Goal: Task Accomplishment & Management: Use online tool/utility

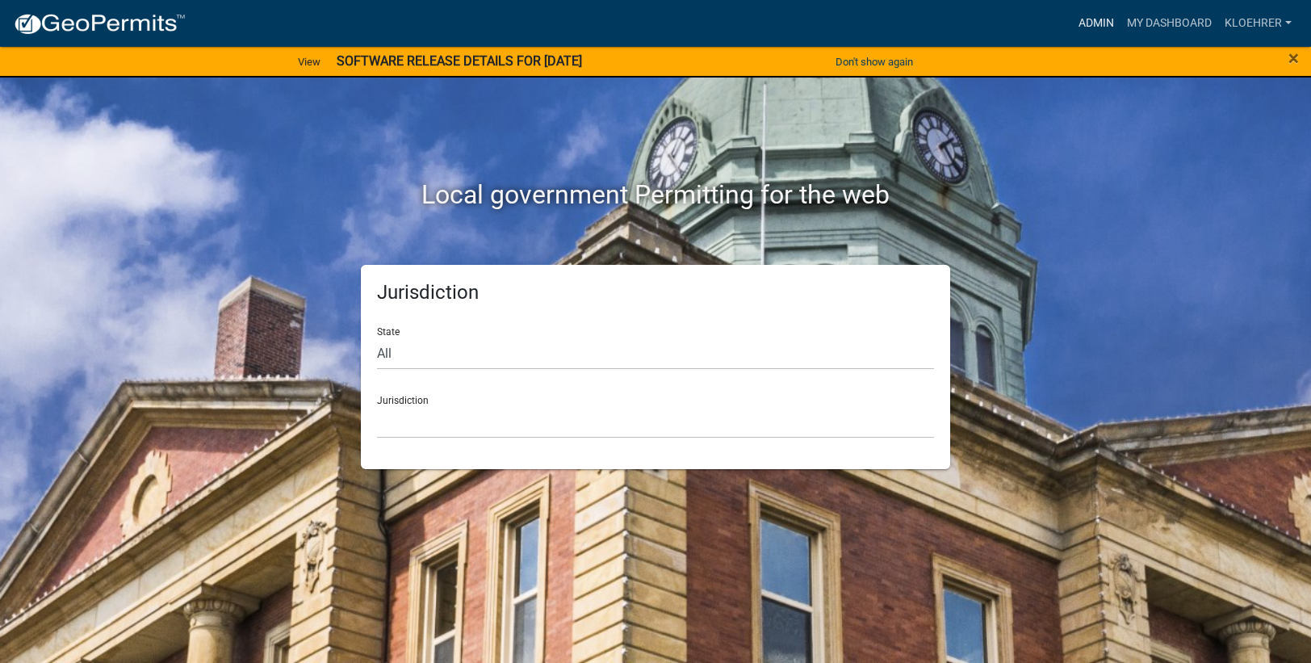
click at [1101, 23] on link "Admin" at bounding box center [1096, 23] width 48 height 31
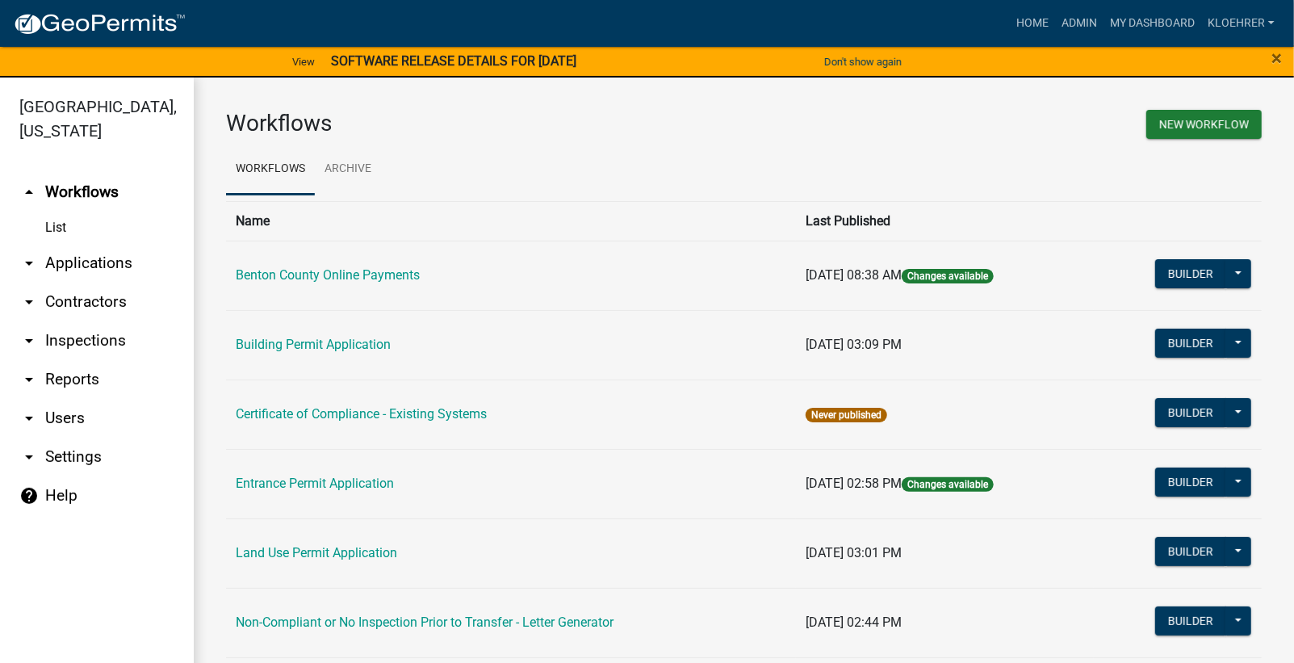
click at [82, 371] on link "arrow_drop_down Reports" at bounding box center [97, 379] width 194 height 39
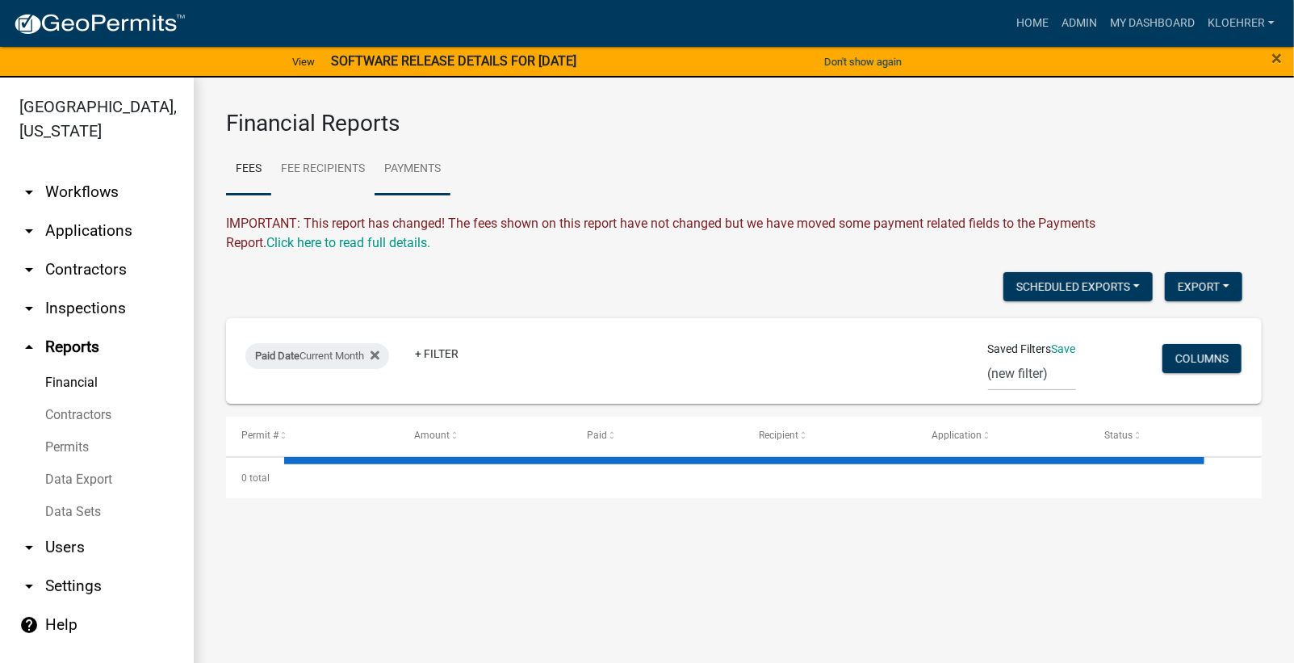
click at [420, 170] on link "Payments" at bounding box center [413, 170] width 76 height 52
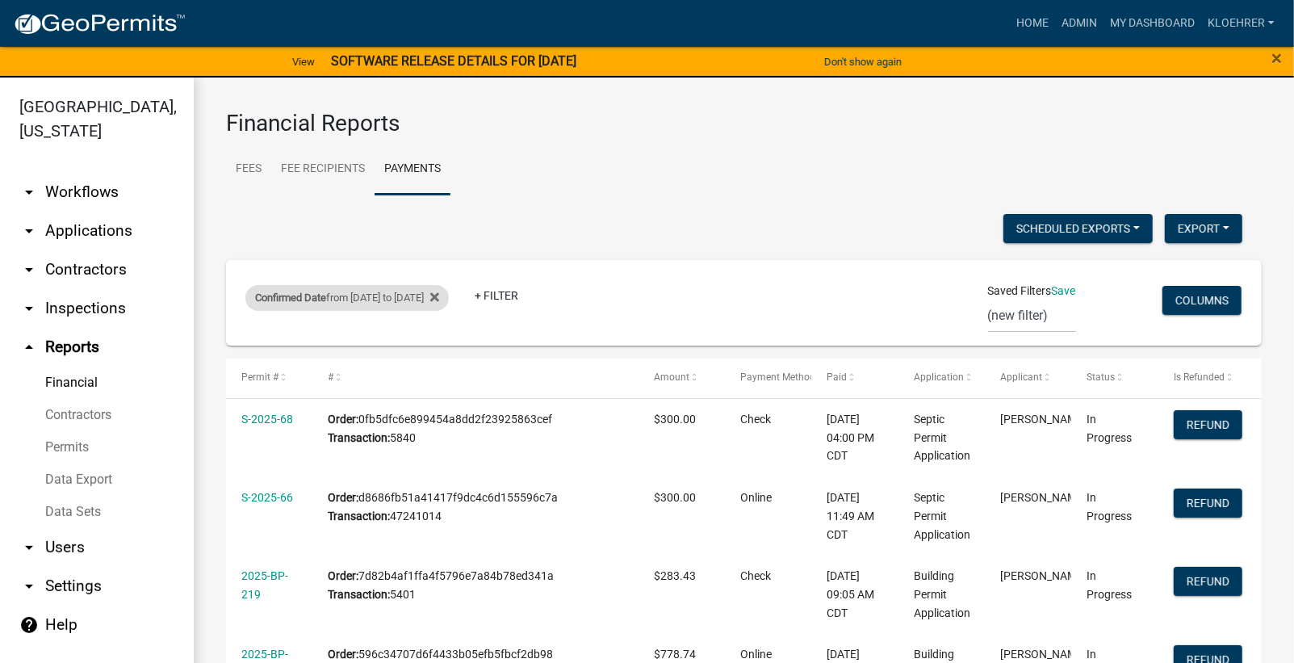
click at [445, 303] on div "Confirmed Date from [DATE] to [DATE]" at bounding box center [346, 298] width 203 height 26
select select "custom"
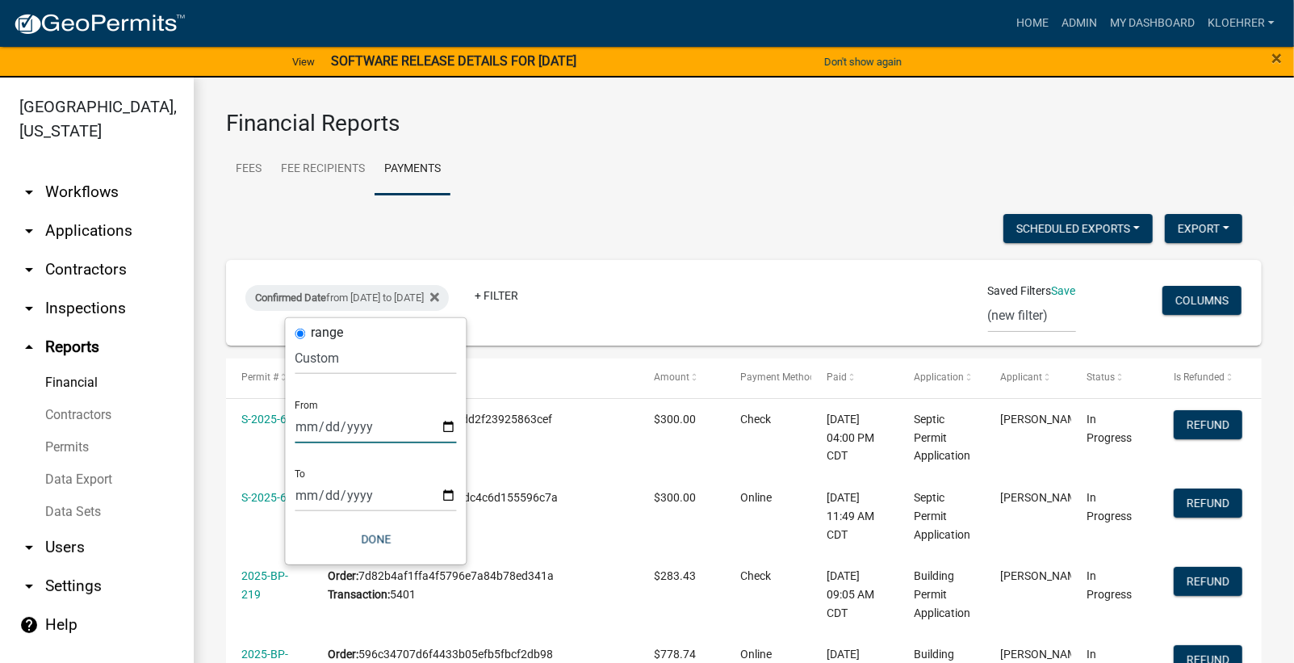
click at [450, 426] on input "[DATE]" at bounding box center [375, 426] width 161 height 33
type input "[DATE]"
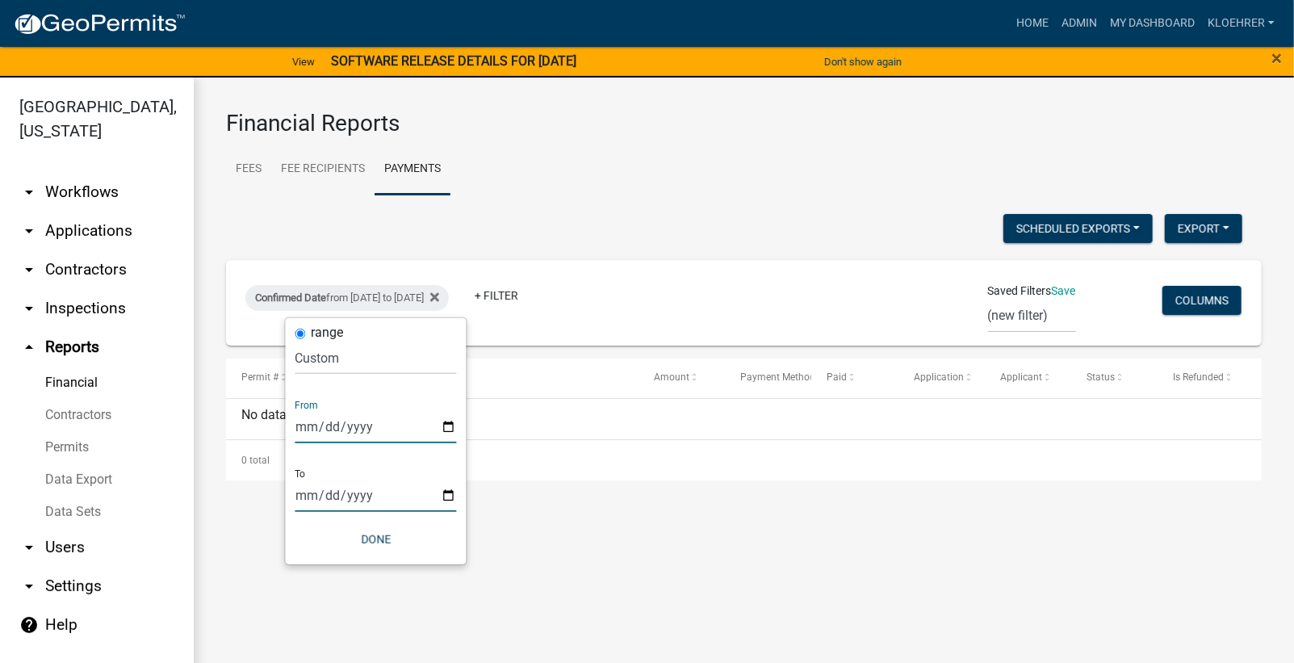
click at [452, 501] on input "[DATE]" at bounding box center [375, 495] width 161 height 33
type input "[DATE]"
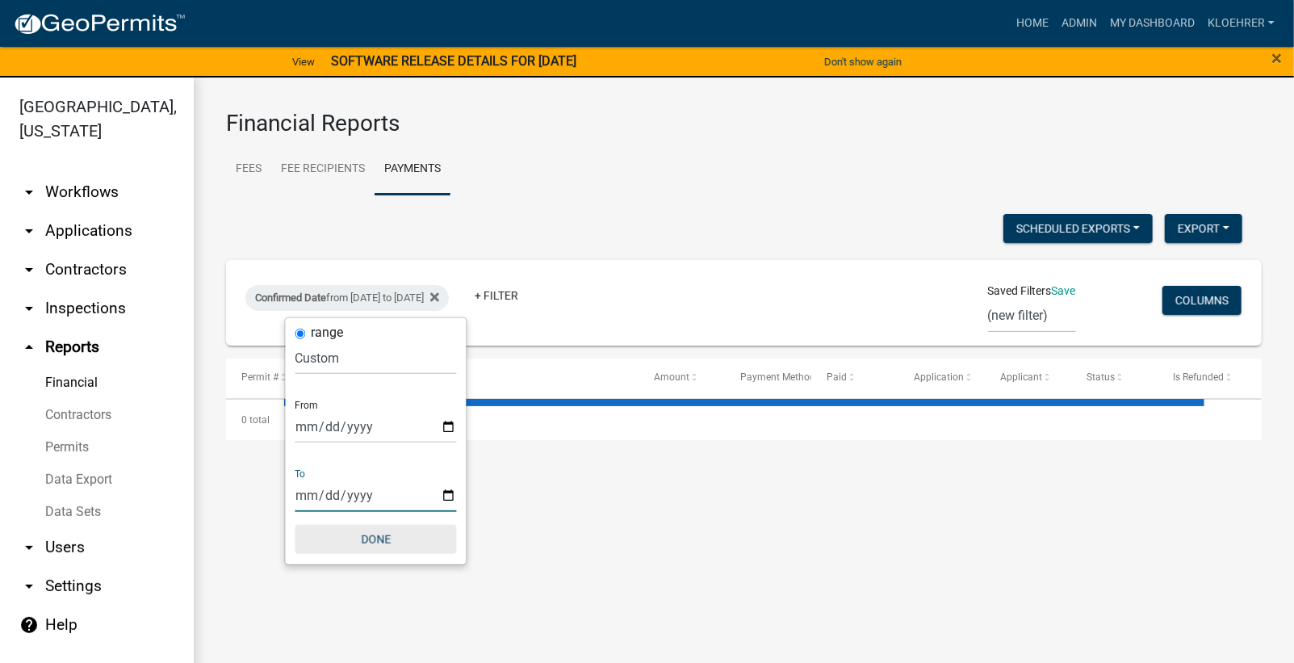
click at [375, 537] on button "Done" at bounding box center [375, 539] width 161 height 29
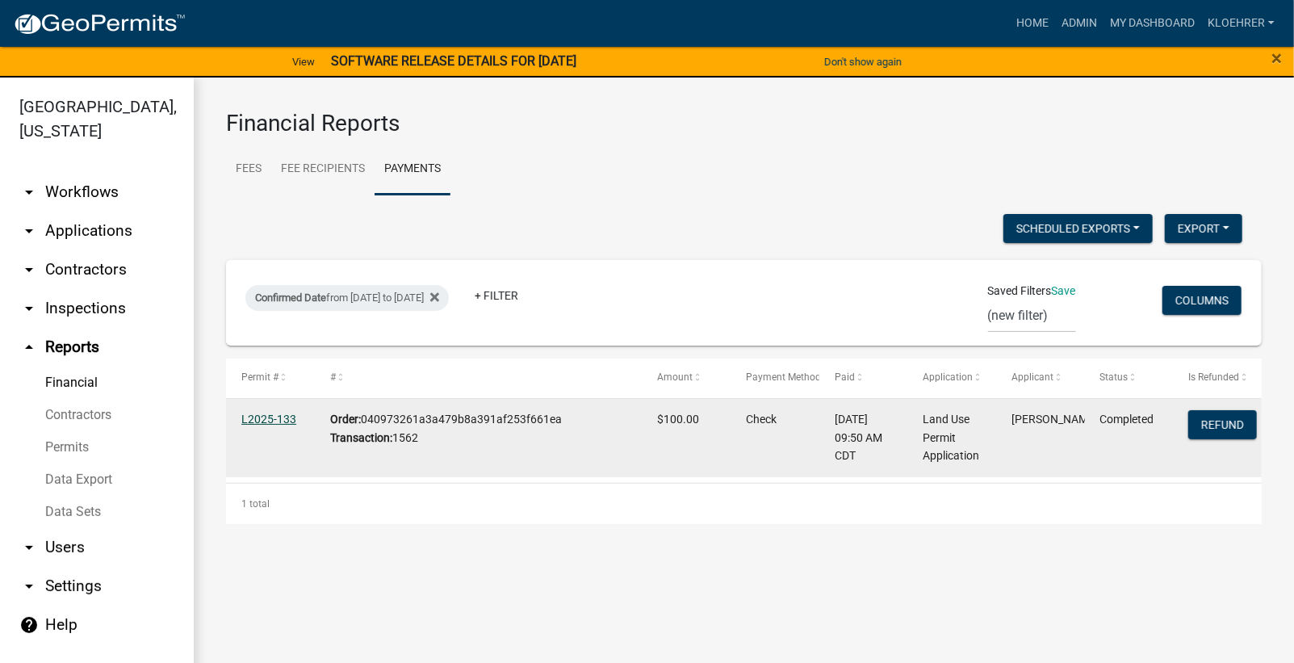
click at [283, 416] on link "L2025-133" at bounding box center [268, 419] width 55 height 13
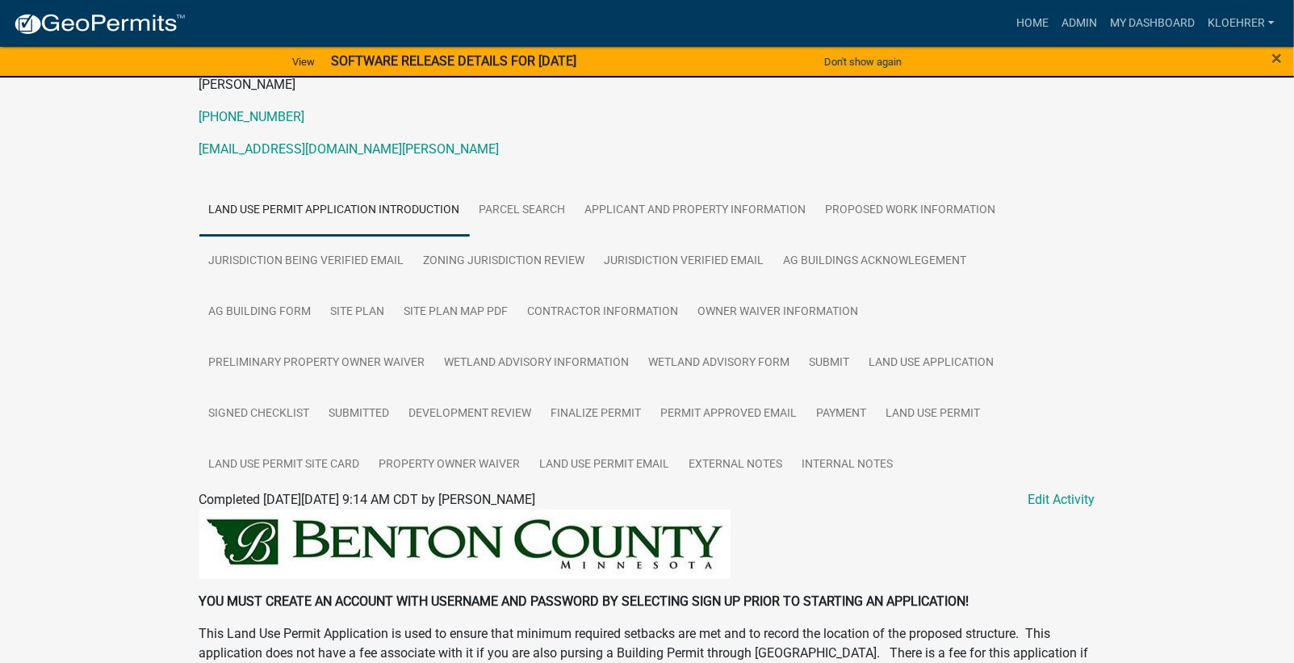
scroll to position [433, 0]
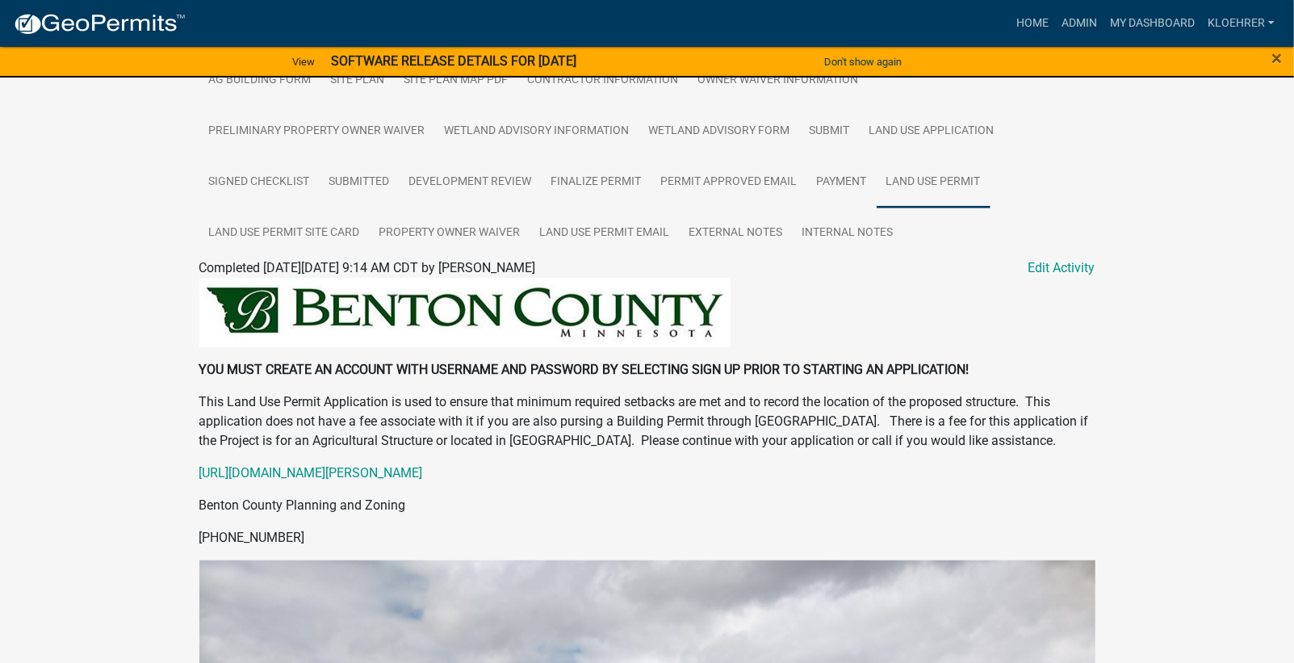
click at [877, 170] on link "Land Use Permit" at bounding box center [934, 183] width 114 height 52
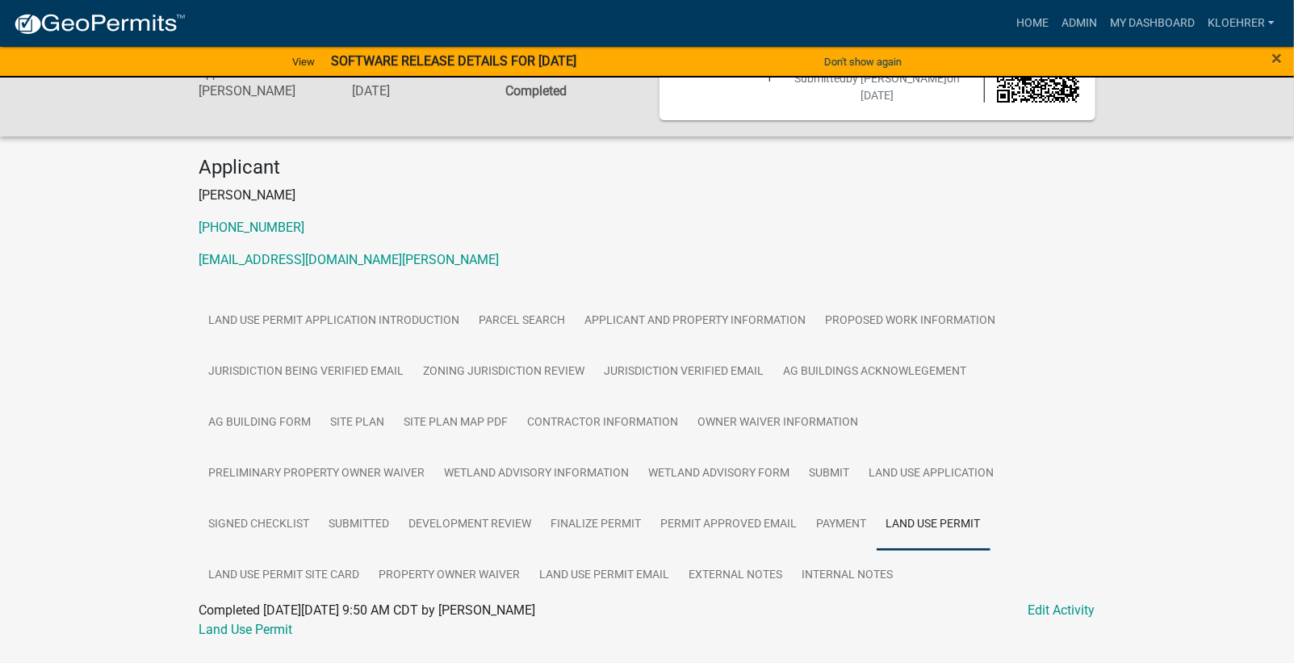
scroll to position [130, 0]
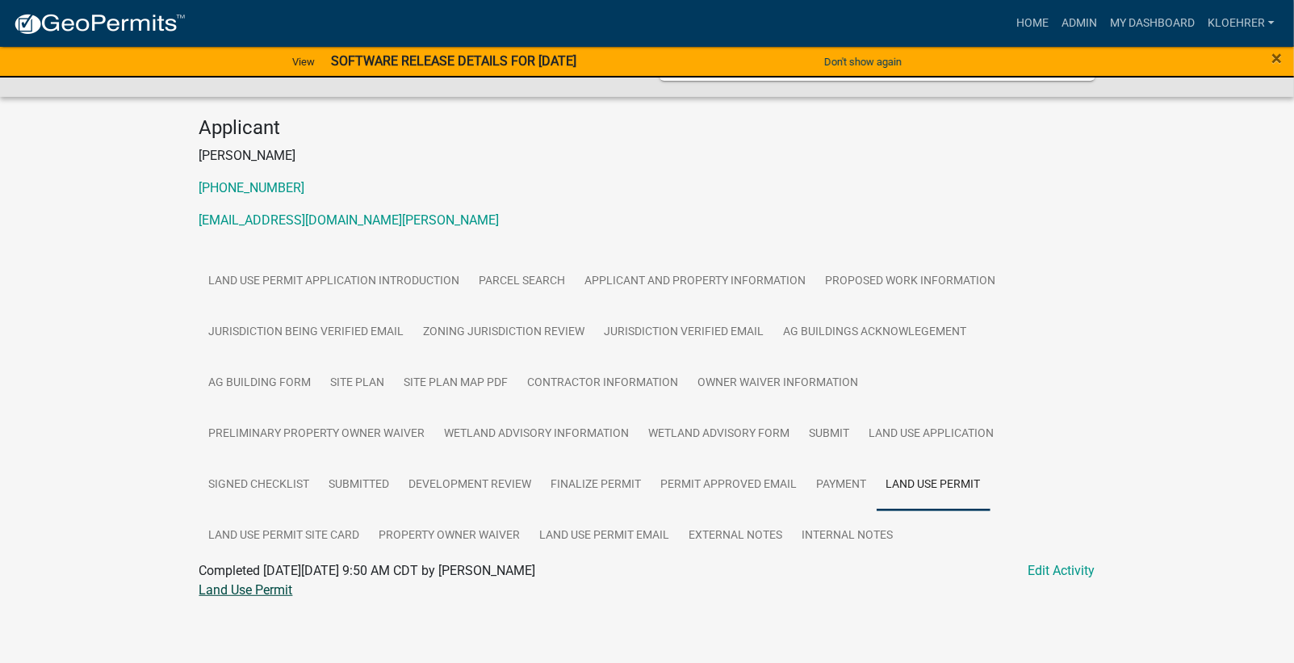
click at [266, 586] on link "Land Use Permit" at bounding box center [246, 589] width 94 height 15
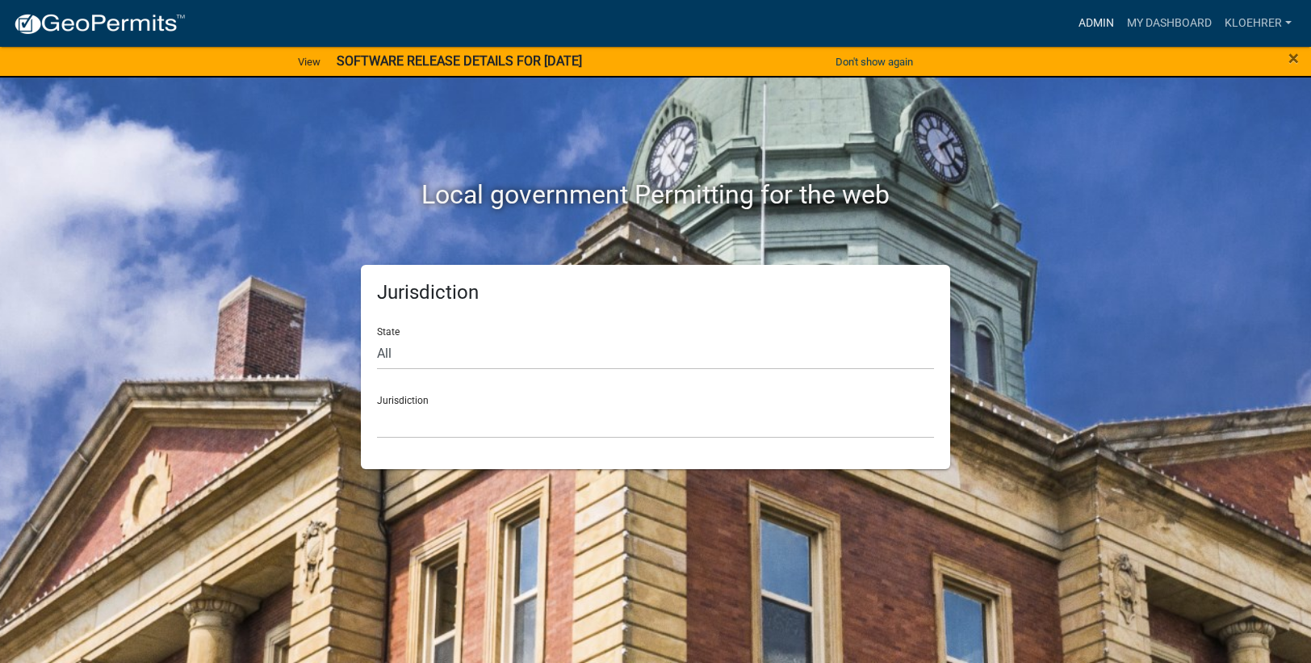
click at [1098, 19] on link "Admin" at bounding box center [1096, 23] width 48 height 31
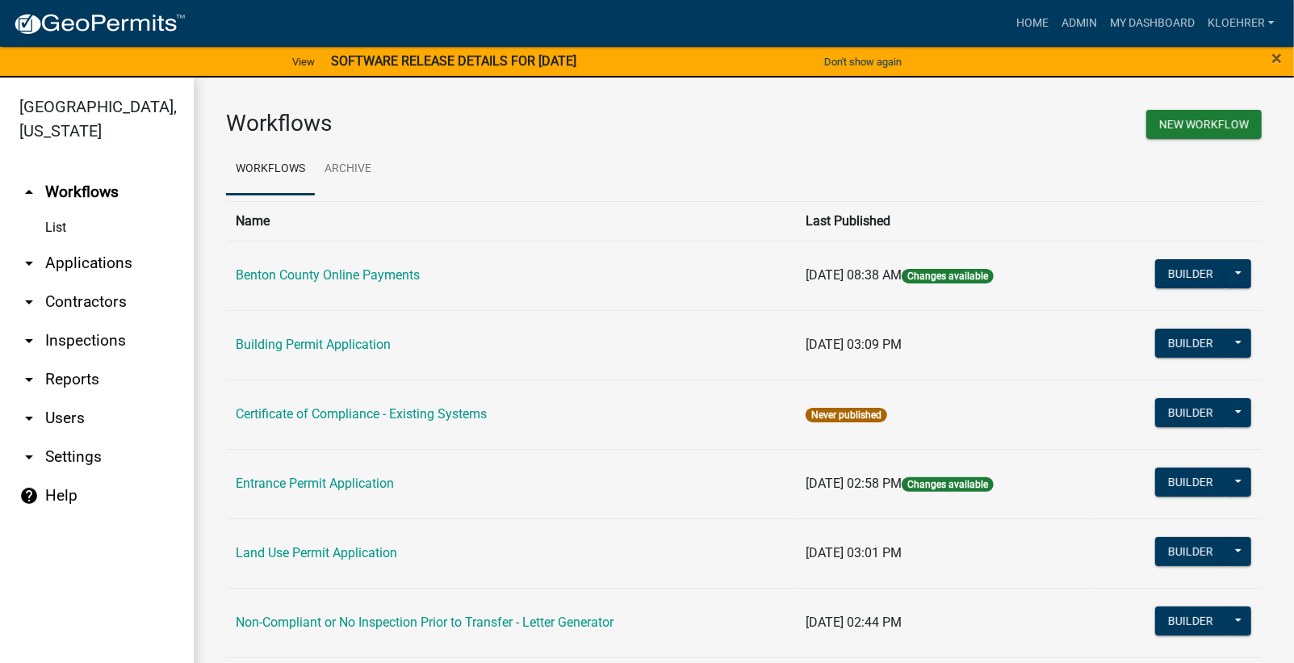
click at [73, 381] on link "arrow_drop_down Reports" at bounding box center [97, 379] width 194 height 39
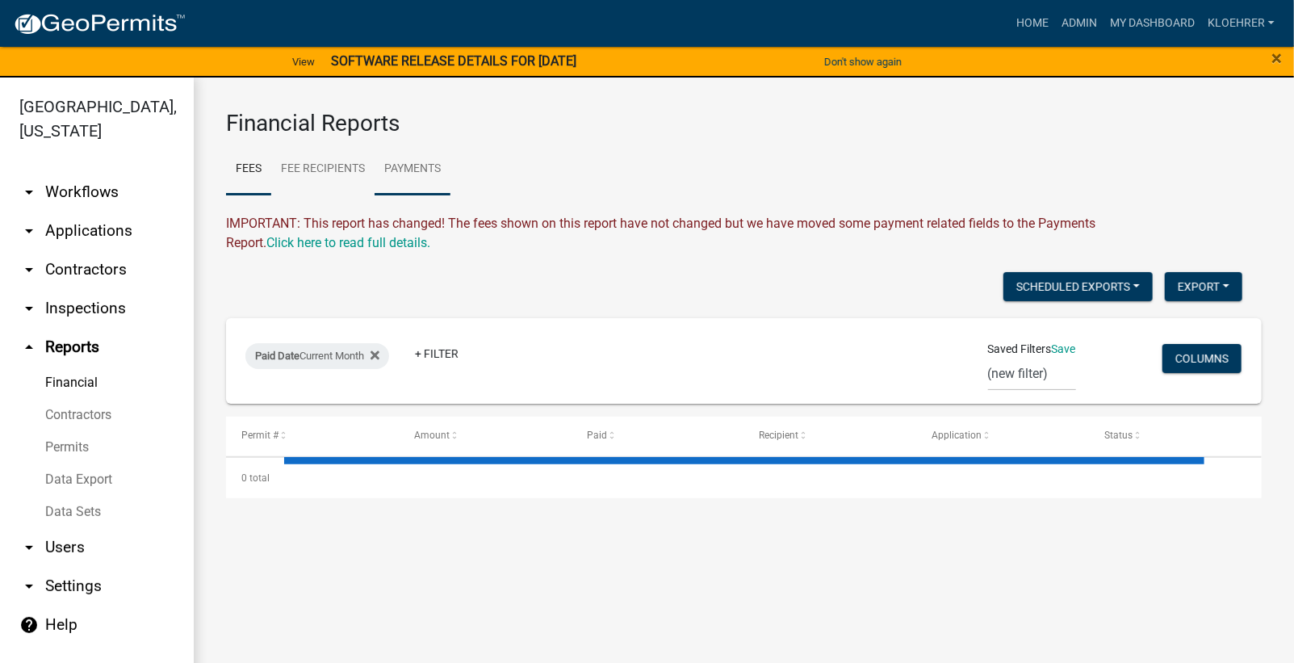
click at [421, 165] on link "Payments" at bounding box center [413, 170] width 76 height 52
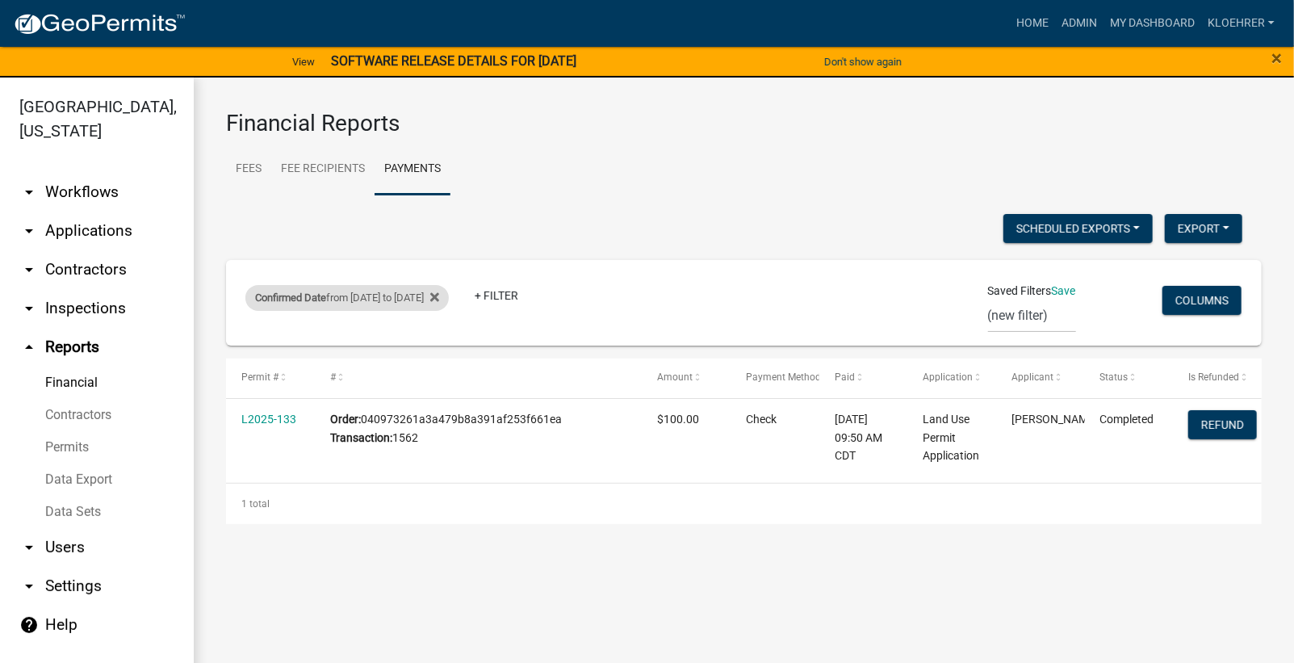
click at [388, 288] on div "Confirmed Date from 09/13/2025 to 09/15/2025" at bounding box center [346, 298] width 203 height 26
select select "custom"
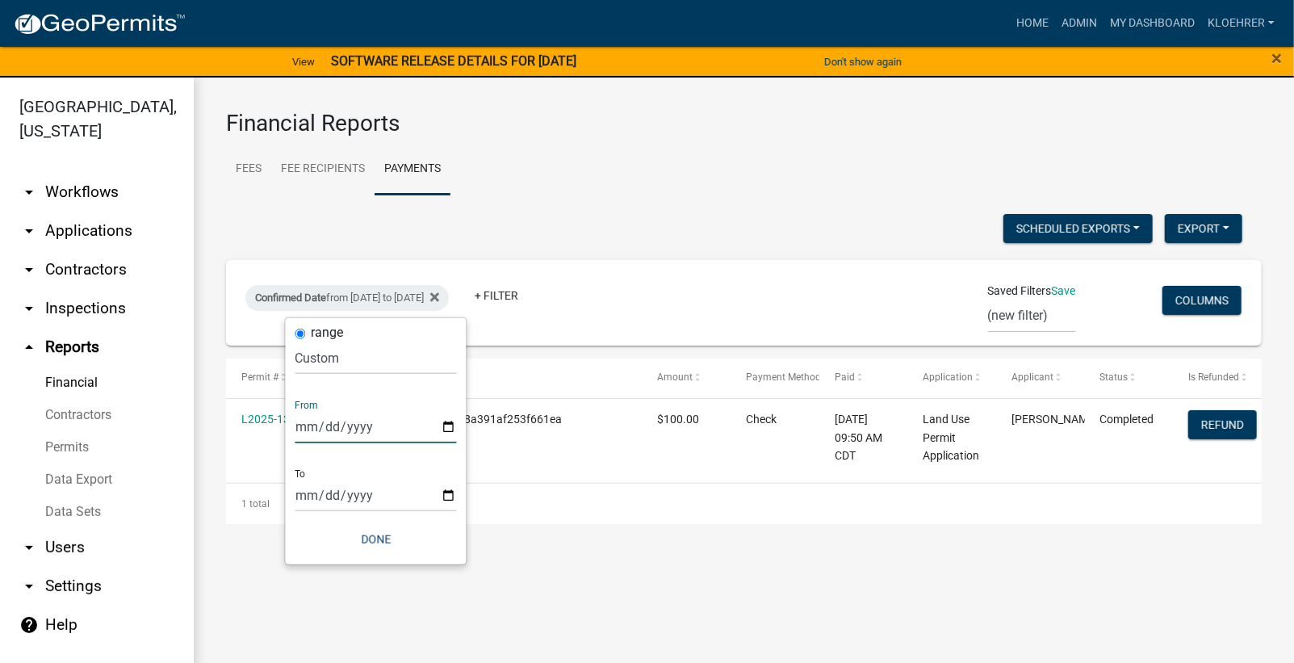
click at [322, 429] on input "[DATE]" at bounding box center [375, 426] width 161 height 33
type input "2025-09-05"
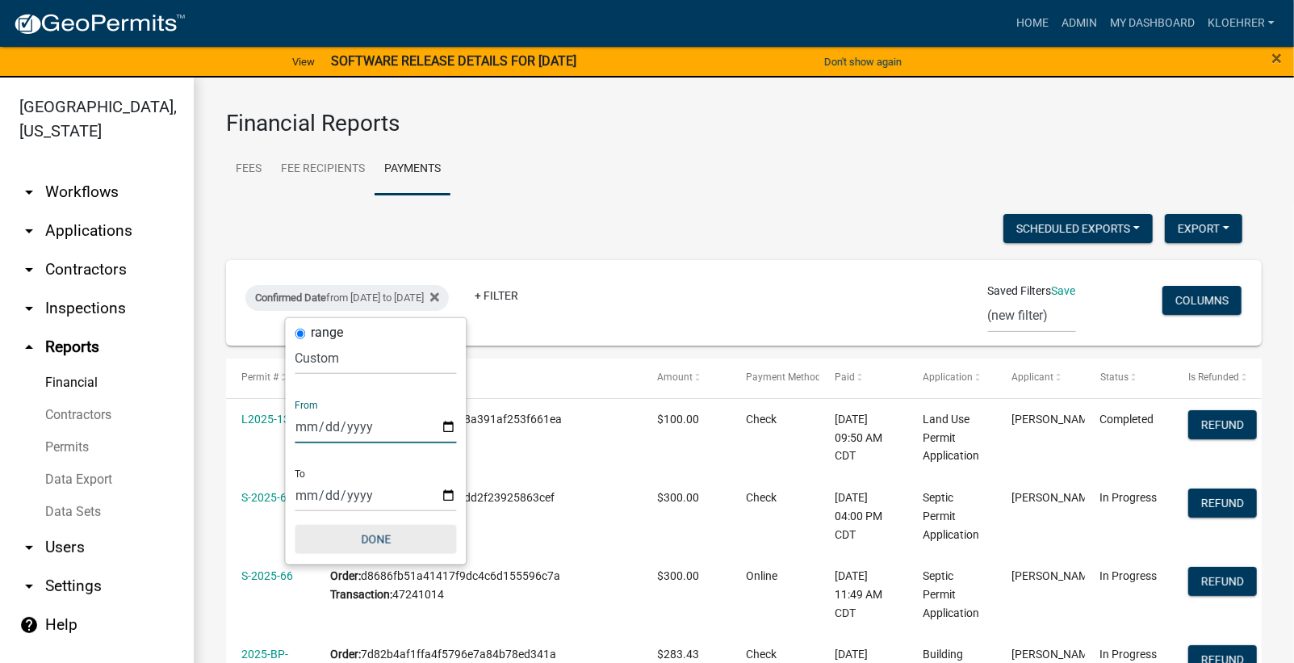
click at [386, 540] on button "Done" at bounding box center [375, 539] width 161 height 29
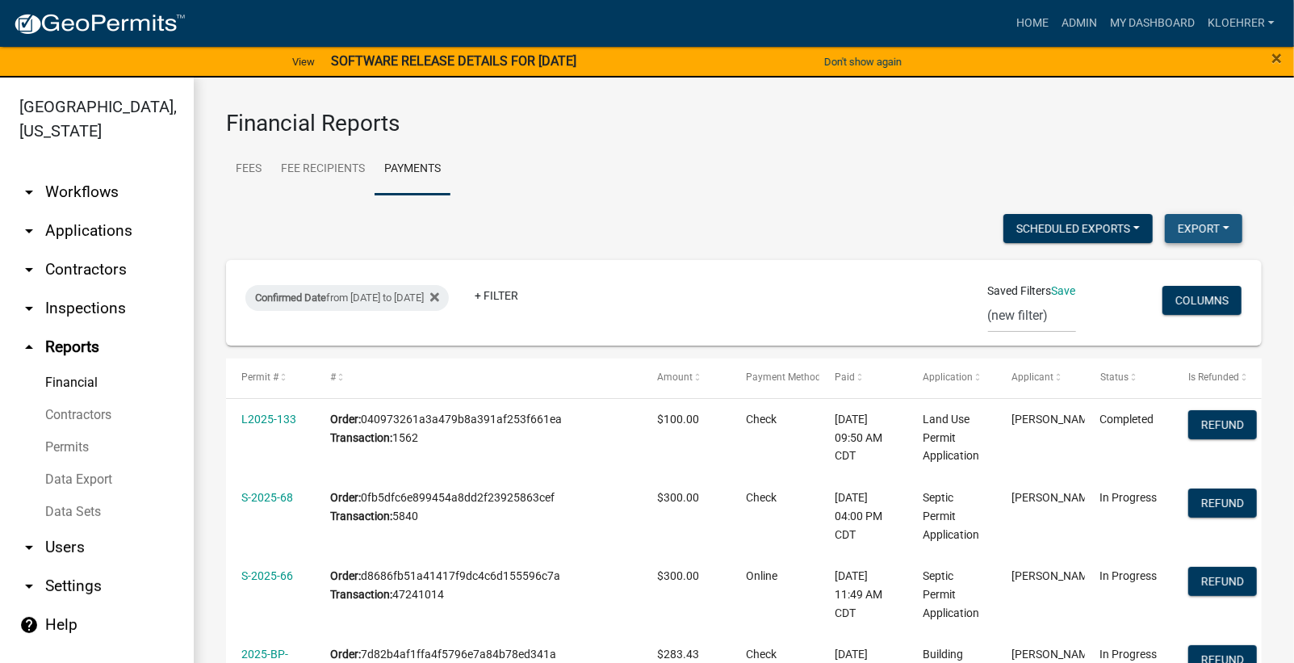
click at [1195, 228] on button "Export" at bounding box center [1204, 228] width 78 height 29
click at [1123, 268] on button "Excel Format (.xlsx)" at bounding box center [1166, 269] width 151 height 39
